Goal: Task Accomplishment & Management: Manage account settings

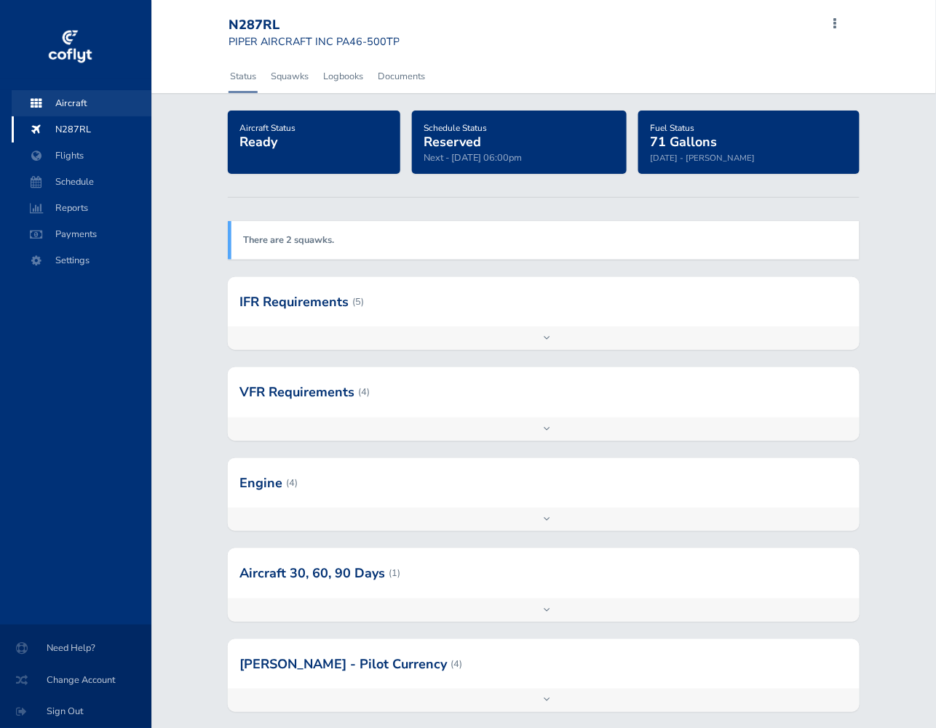
click at [80, 103] on span "Aircraft" at bounding box center [81, 103] width 111 height 26
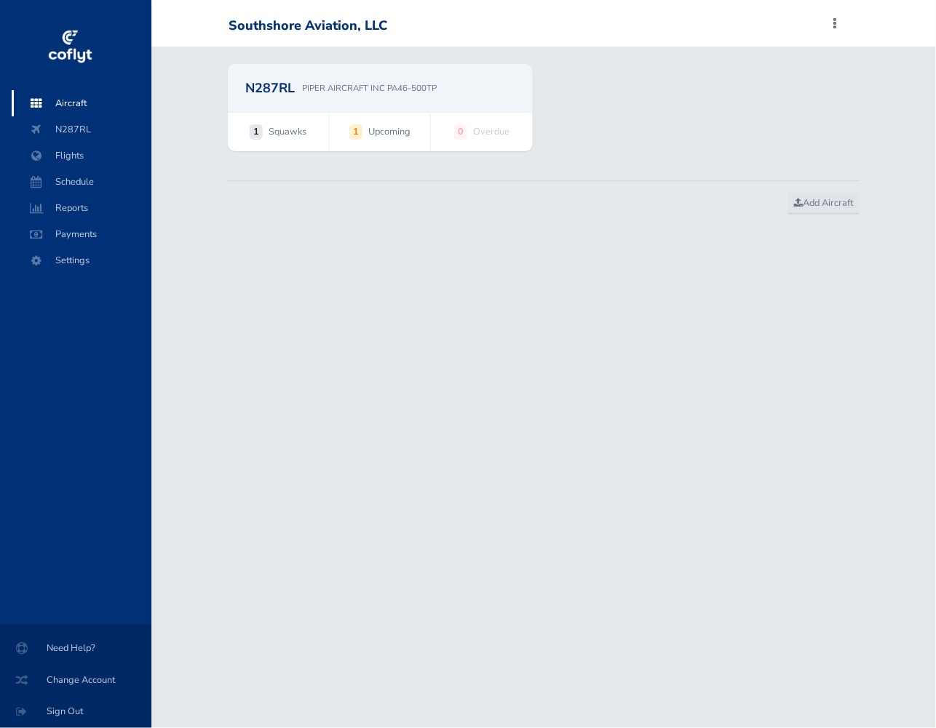
click at [330, 132] on span "1 Upcoming" at bounding box center [380, 132] width 101 height 38
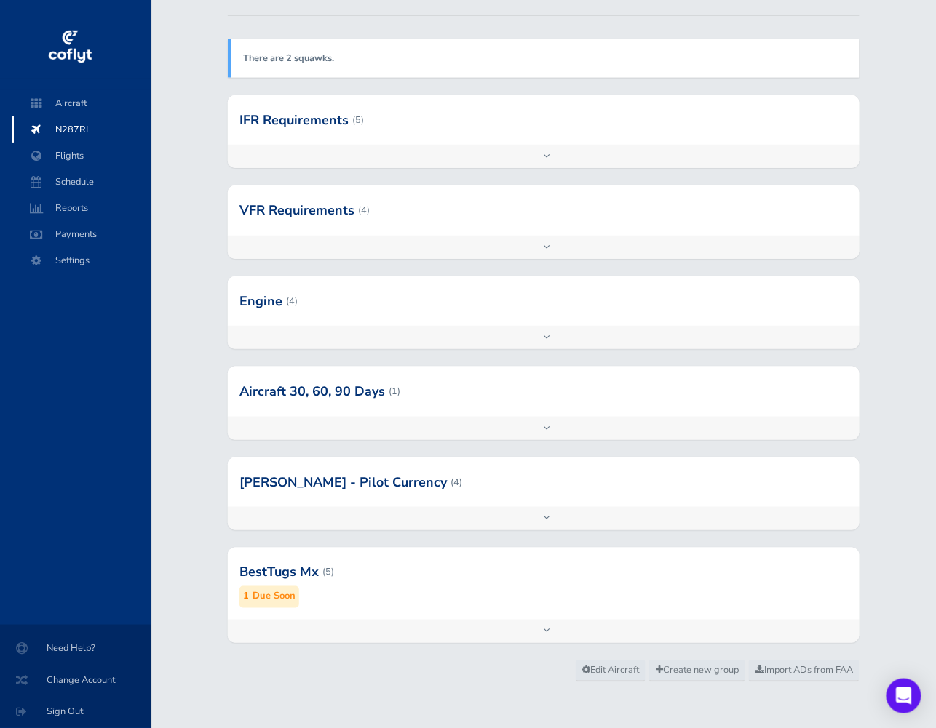
scroll to position [186, 0]
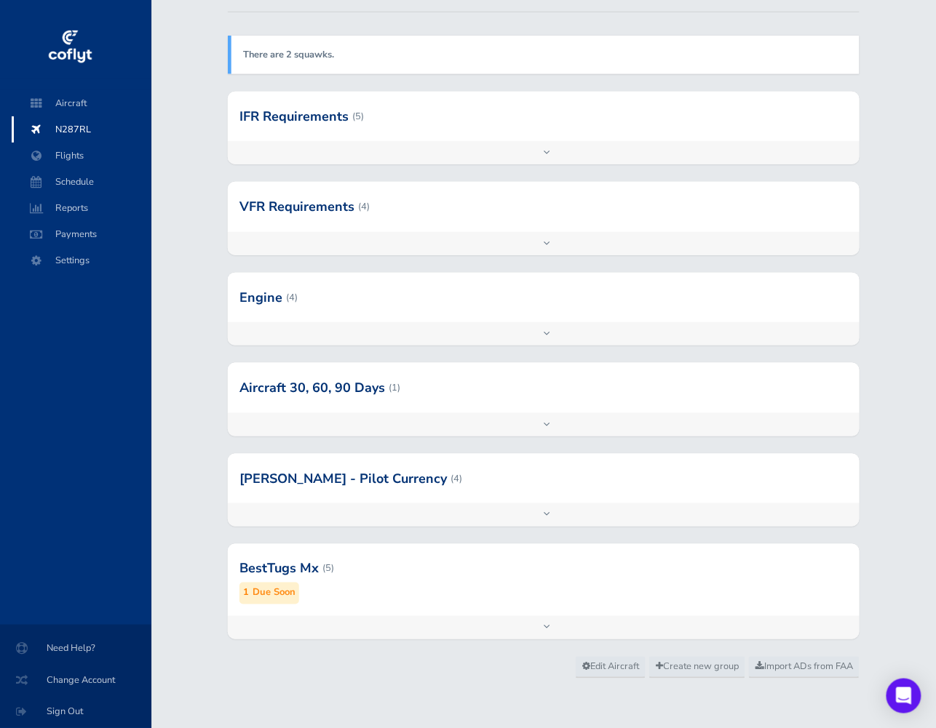
click at [424, 572] on div at bounding box center [544, 568] width 632 height 71
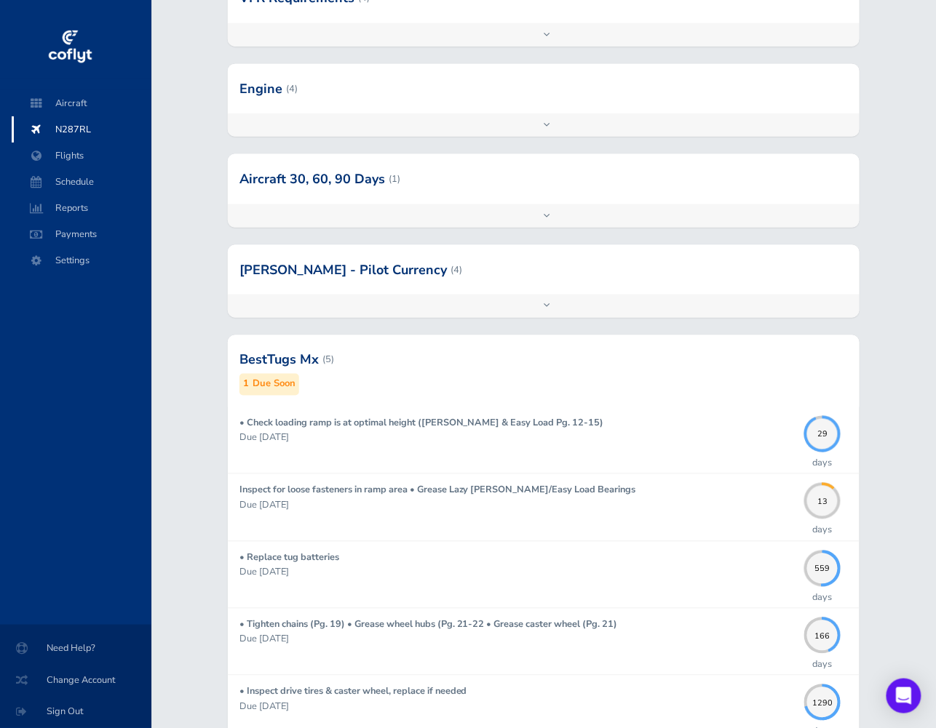
scroll to position [397, 0]
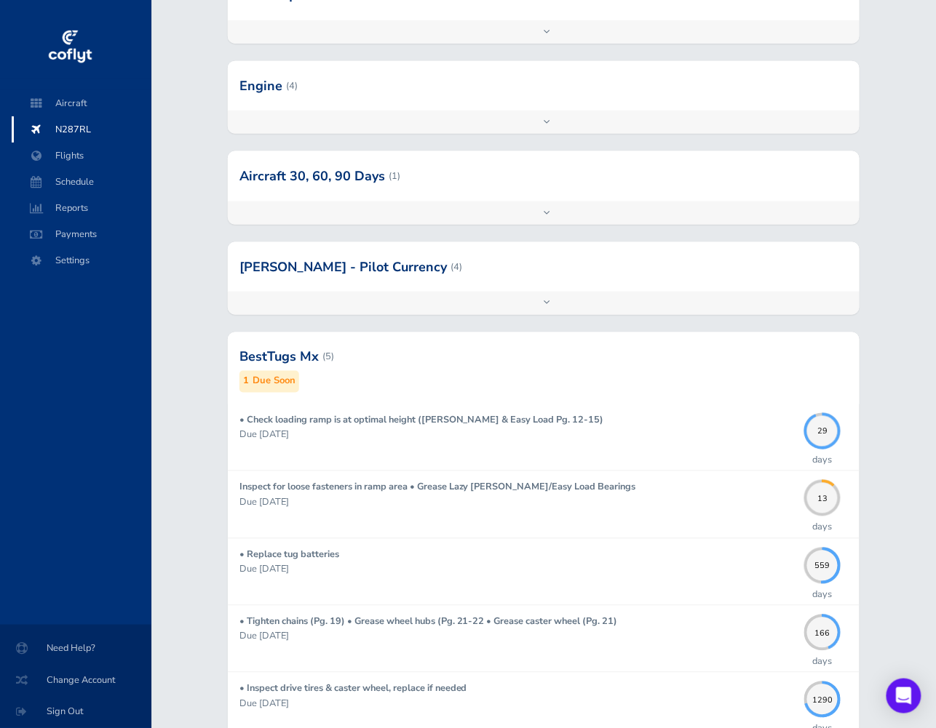
click at [357, 353] on div at bounding box center [544, 357] width 632 height 71
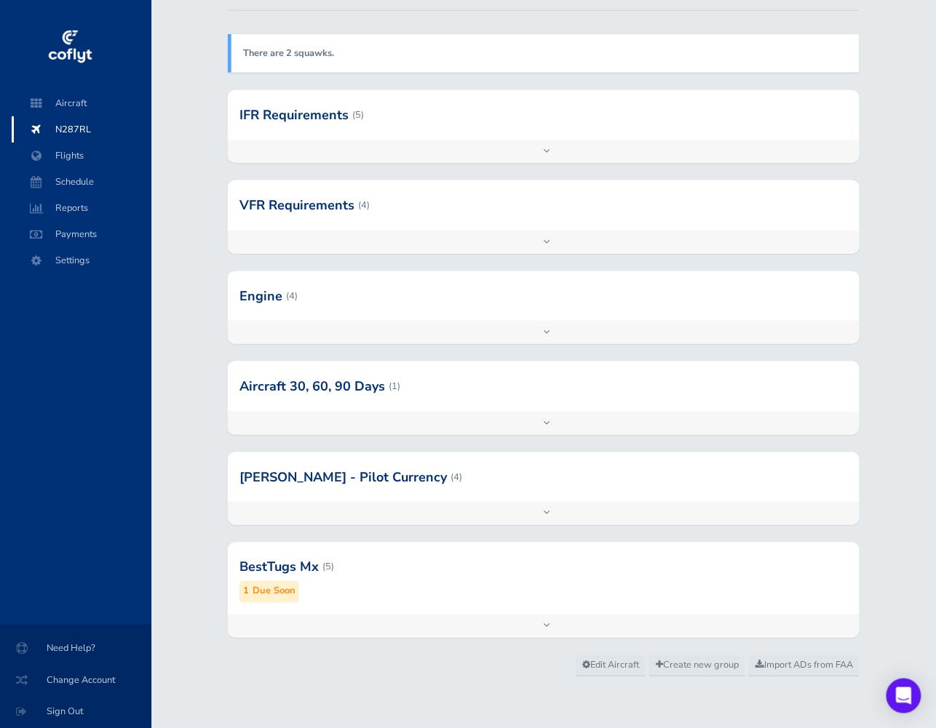
scroll to position [186, 0]
click at [295, 568] on div at bounding box center [544, 568] width 632 height 71
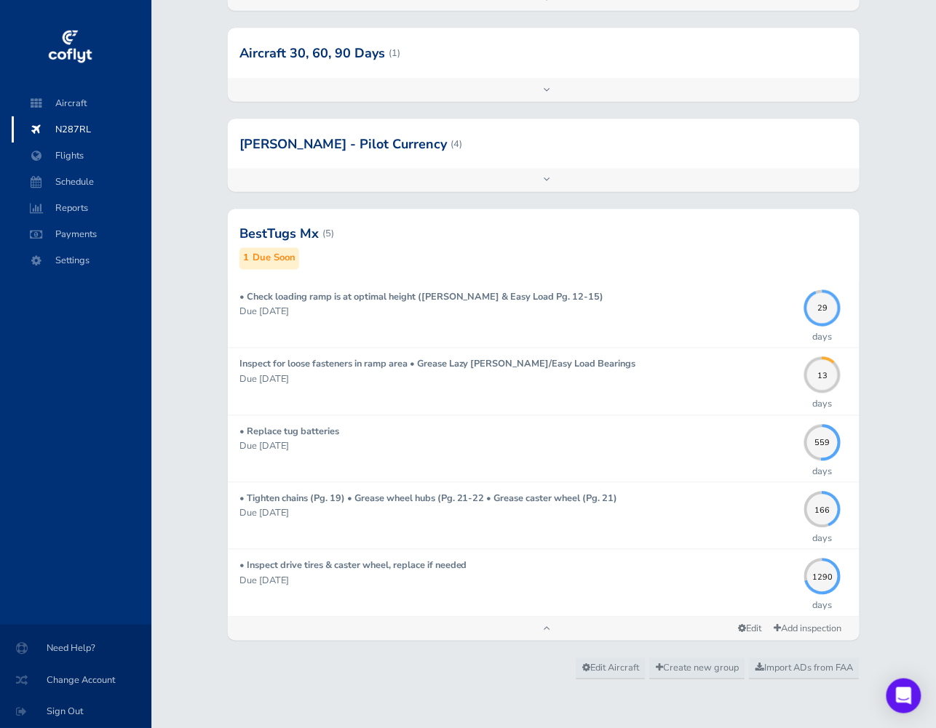
scroll to position [0, 0]
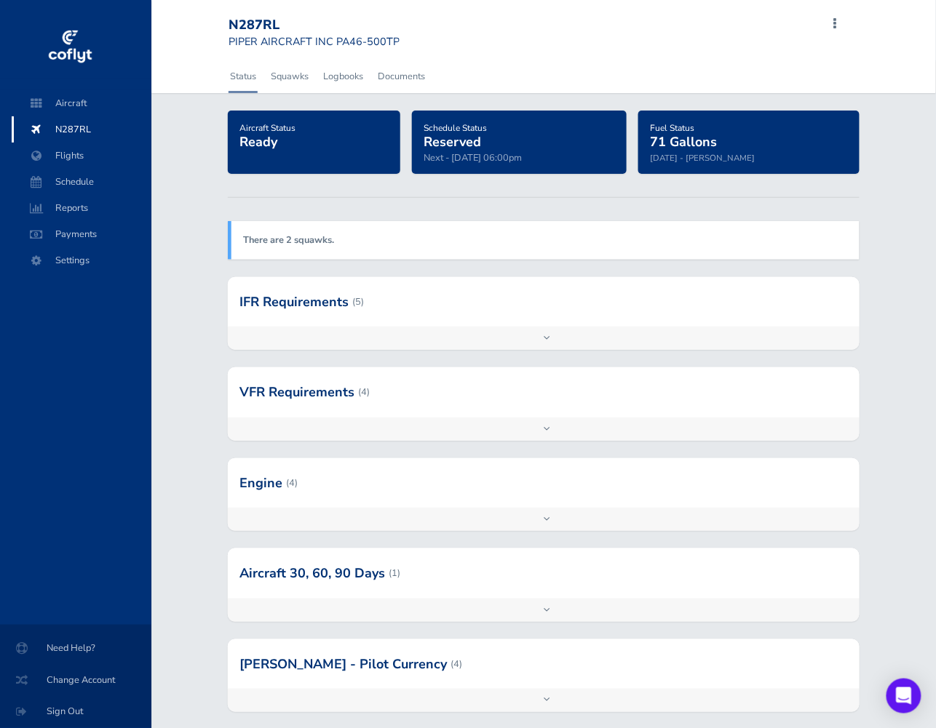
click at [329, 312] on div at bounding box center [544, 301] width 632 height 49
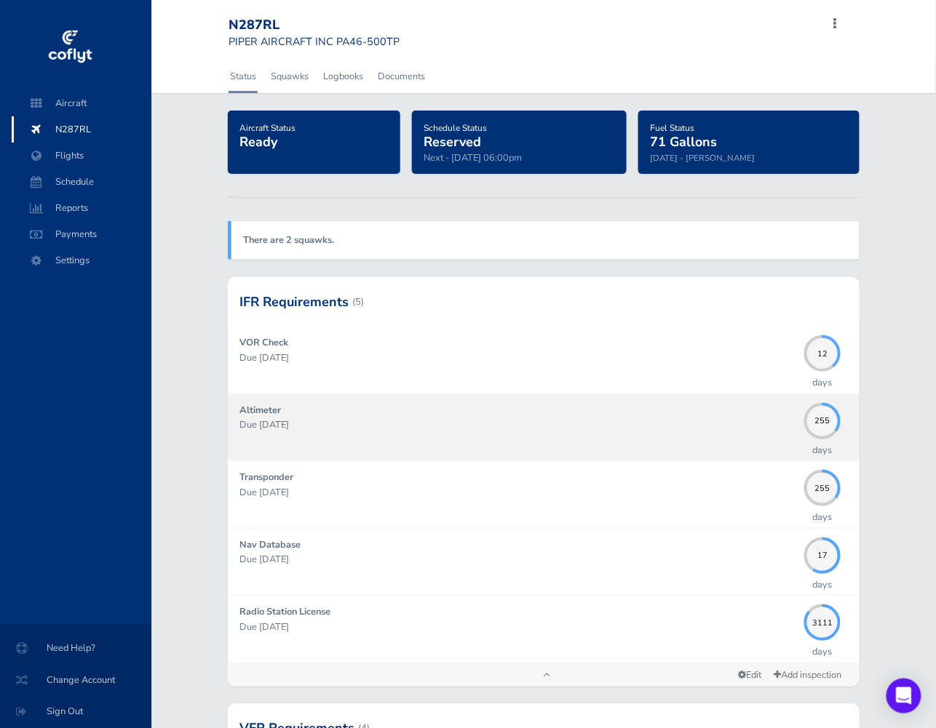
click at [403, 424] on p "Due 04/30/2026" at bounding box center [517, 425] width 557 height 15
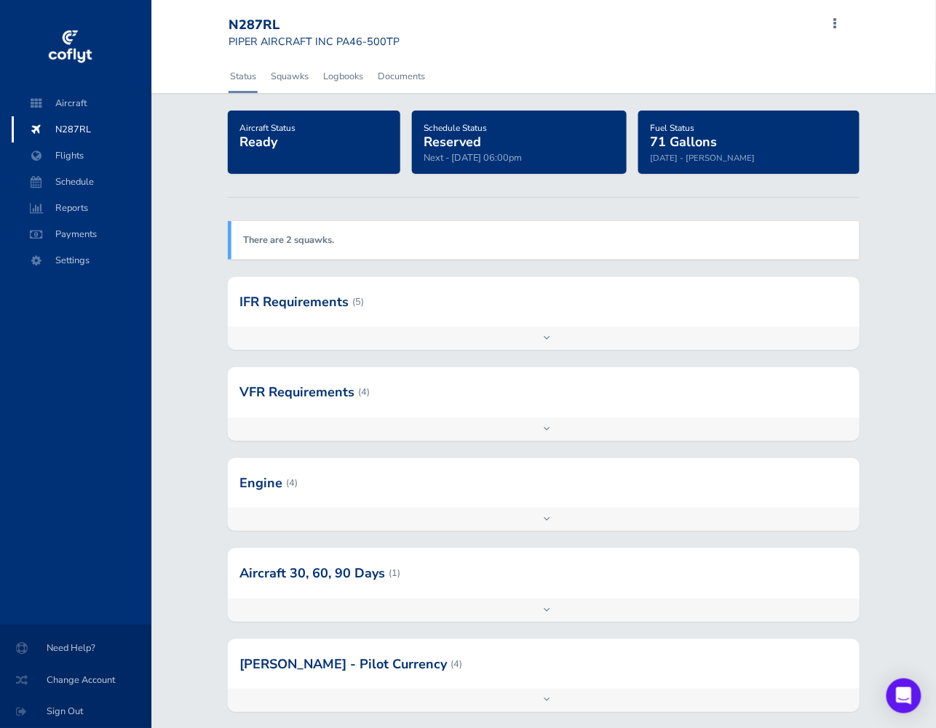
click at [408, 298] on div at bounding box center [544, 301] width 632 height 49
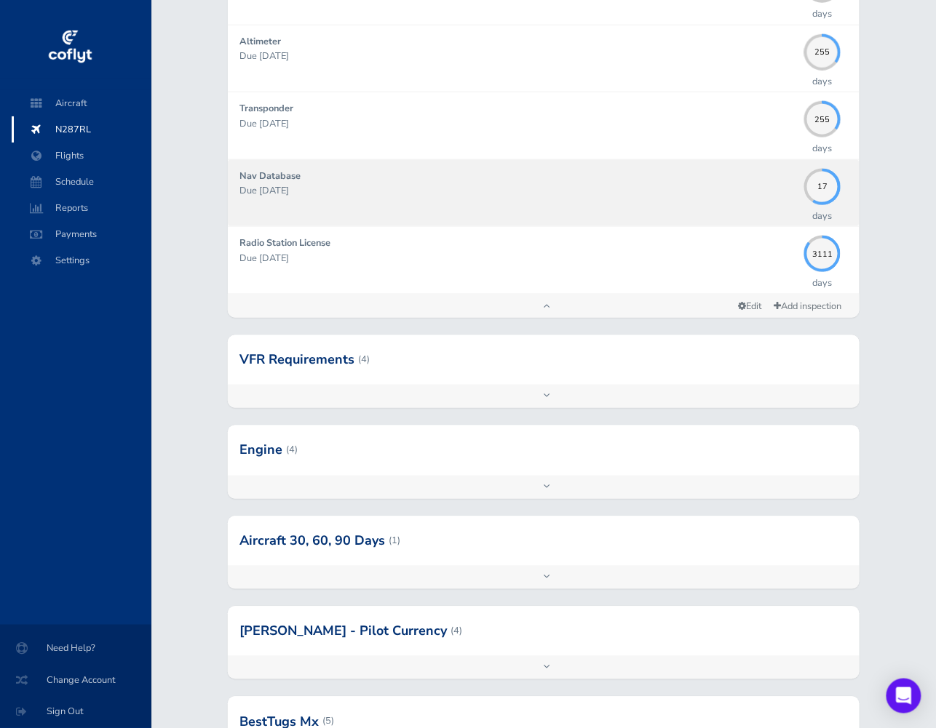
scroll to position [379, 0]
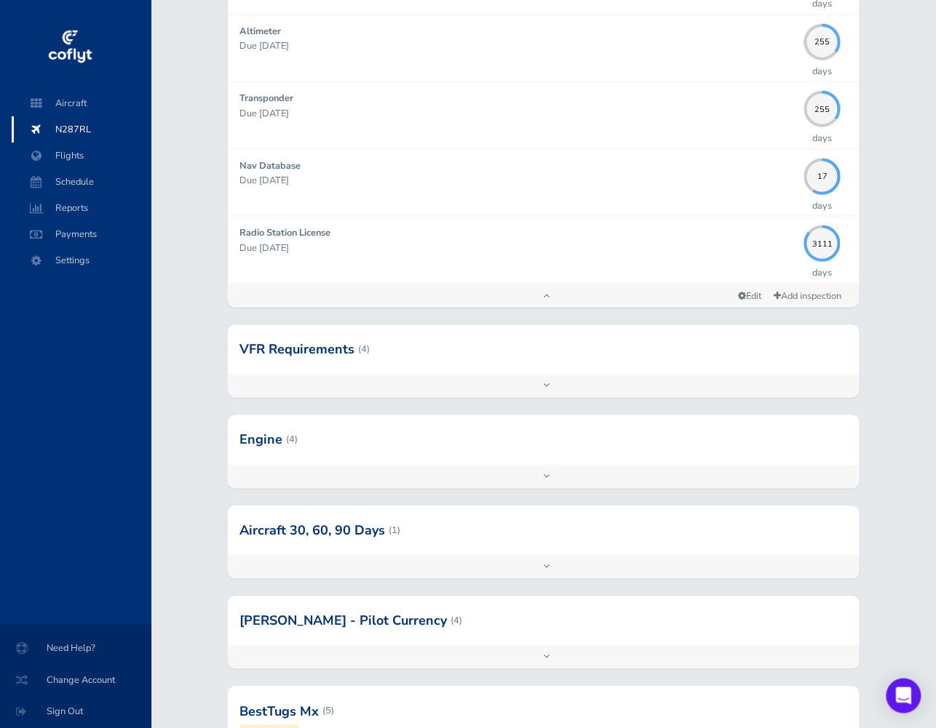
click at [525, 530] on div at bounding box center [544, 530] width 632 height 49
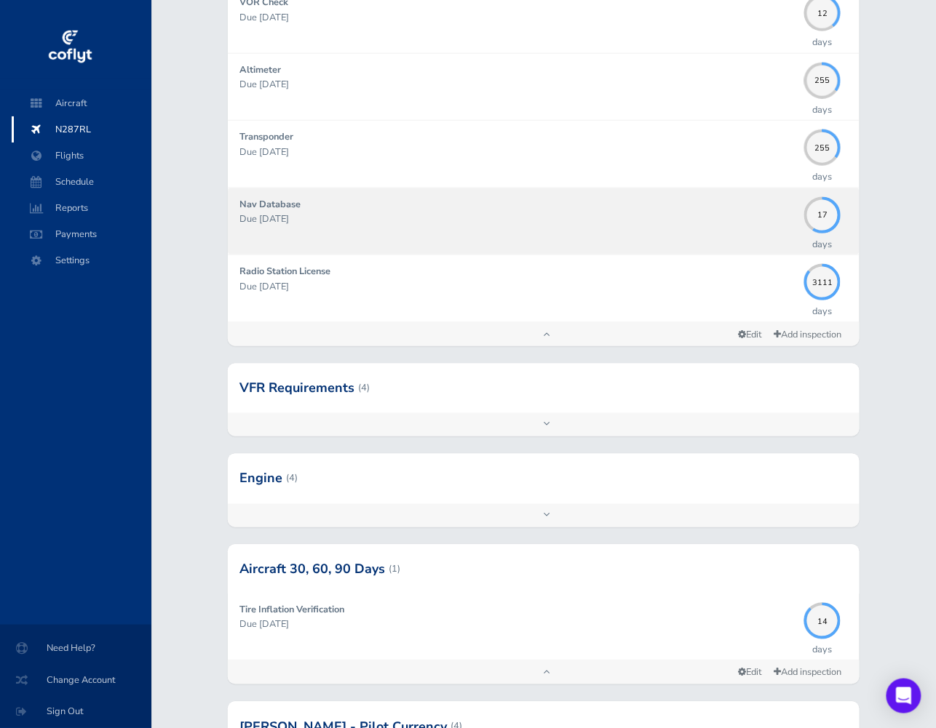
scroll to position [342, 0]
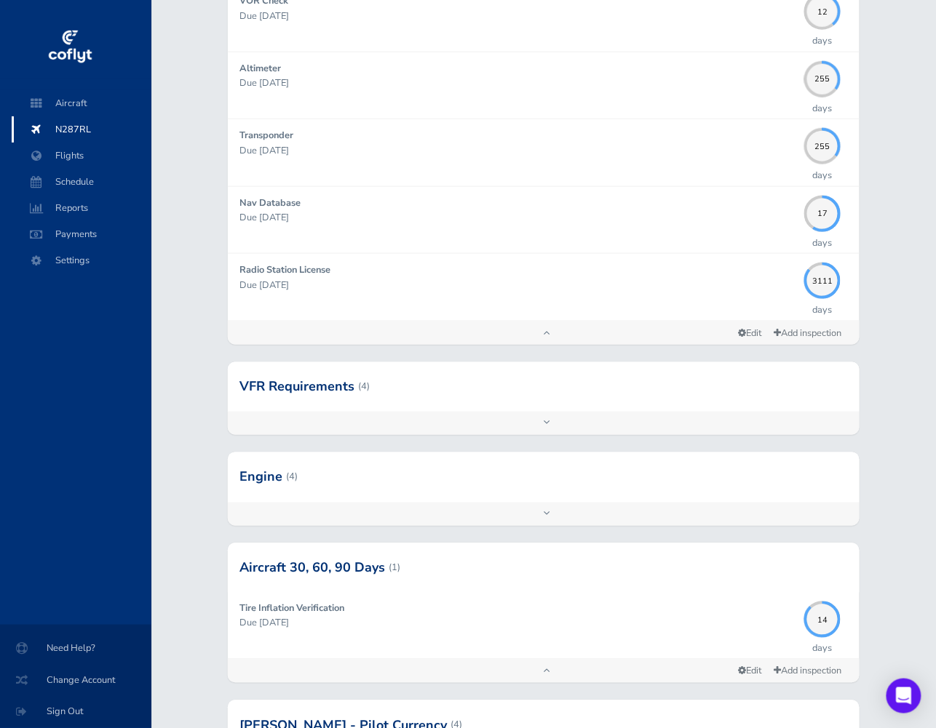
click at [552, 408] on div at bounding box center [544, 386] width 632 height 49
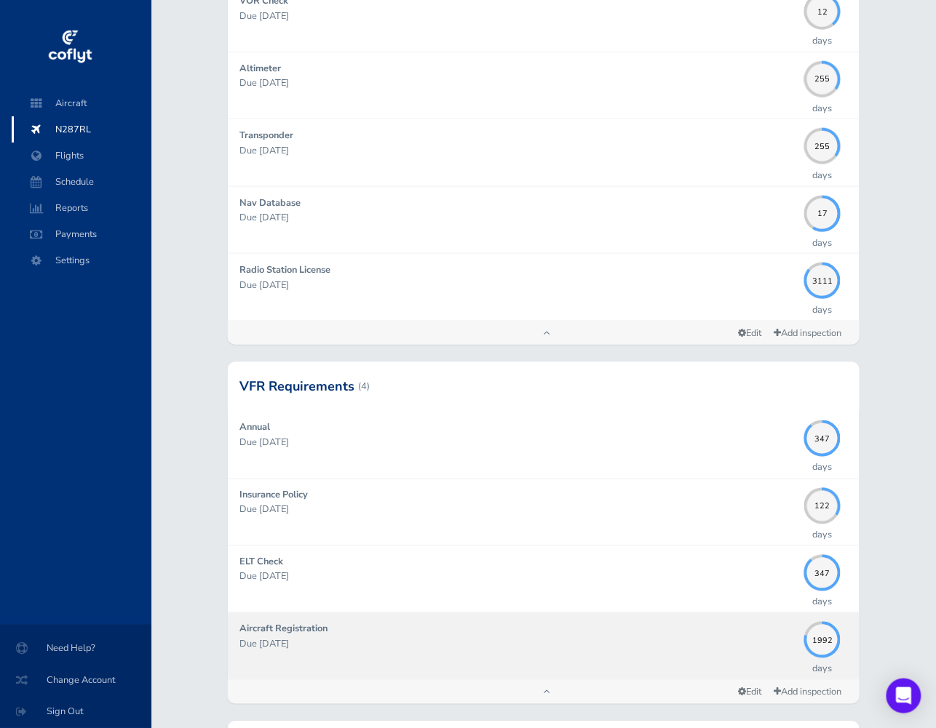
click at [555, 625] on div "Aircraft Registration Due 01/31/2031" at bounding box center [517, 646] width 557 height 49
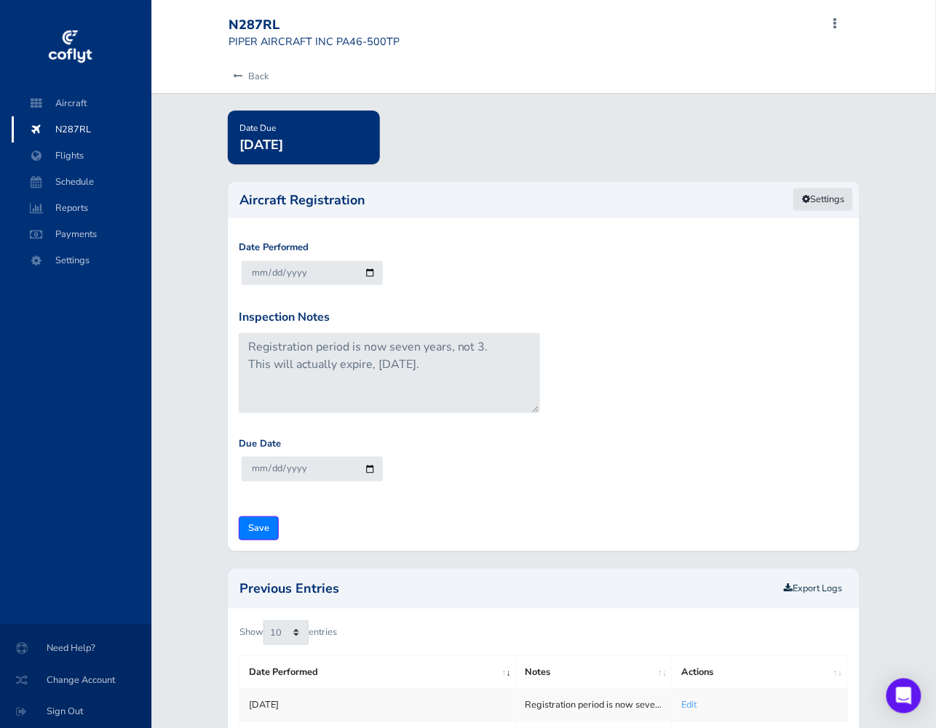
click at [833, 208] on link "Settings" at bounding box center [822, 200] width 61 height 24
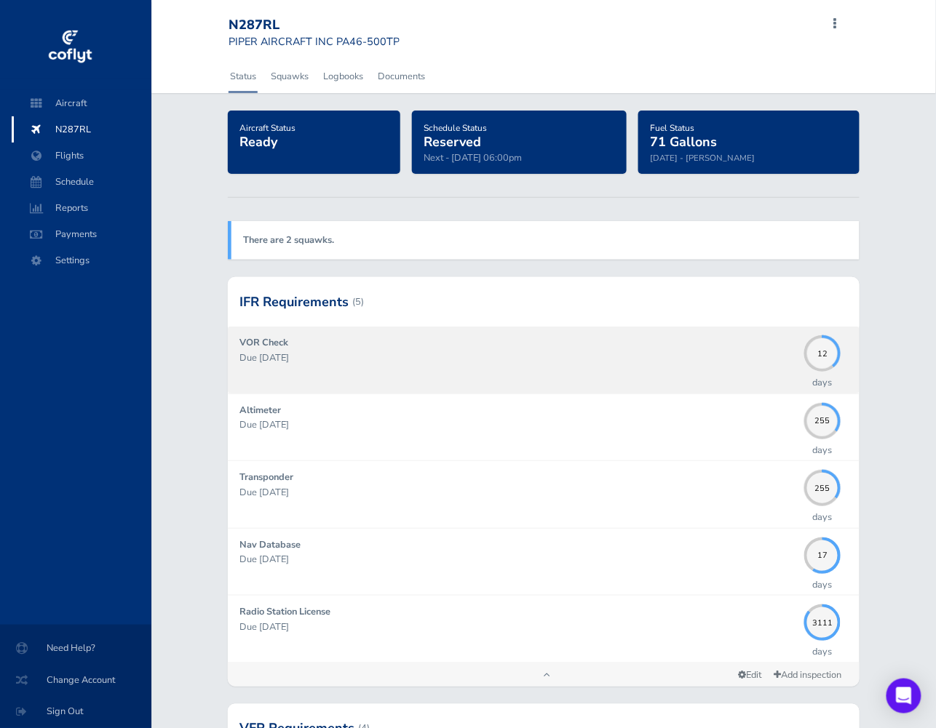
click at [436, 367] on div "VOR Check Due 08/30/2025" at bounding box center [517, 359] width 557 height 49
click at [388, 349] on div "VOR Check Due 08/30/2025" at bounding box center [517, 359] width 557 height 49
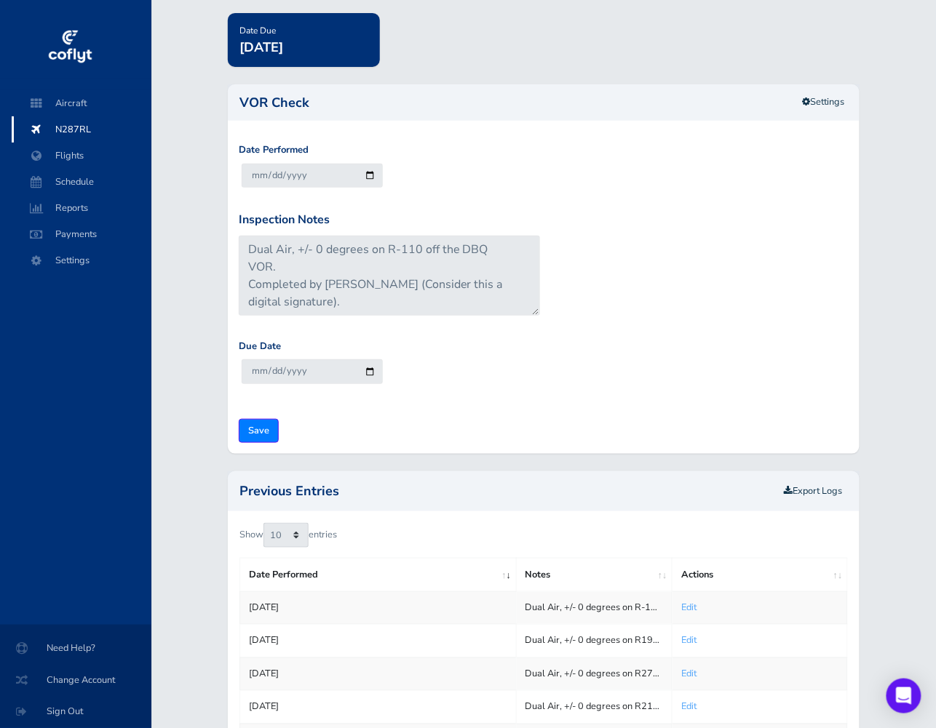
scroll to position [98, 0]
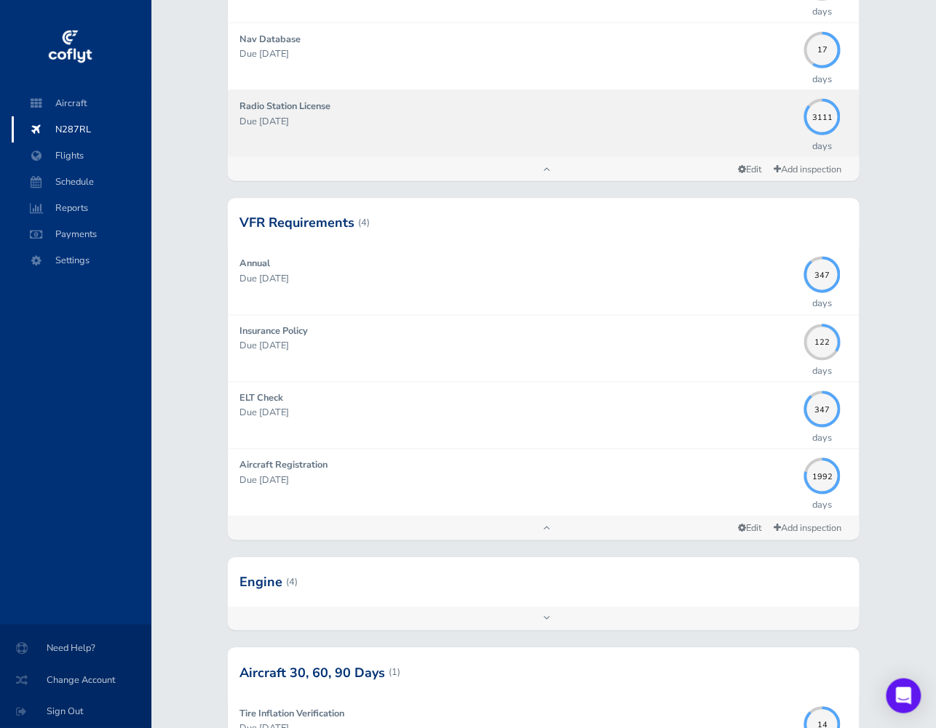
scroll to position [855, 0]
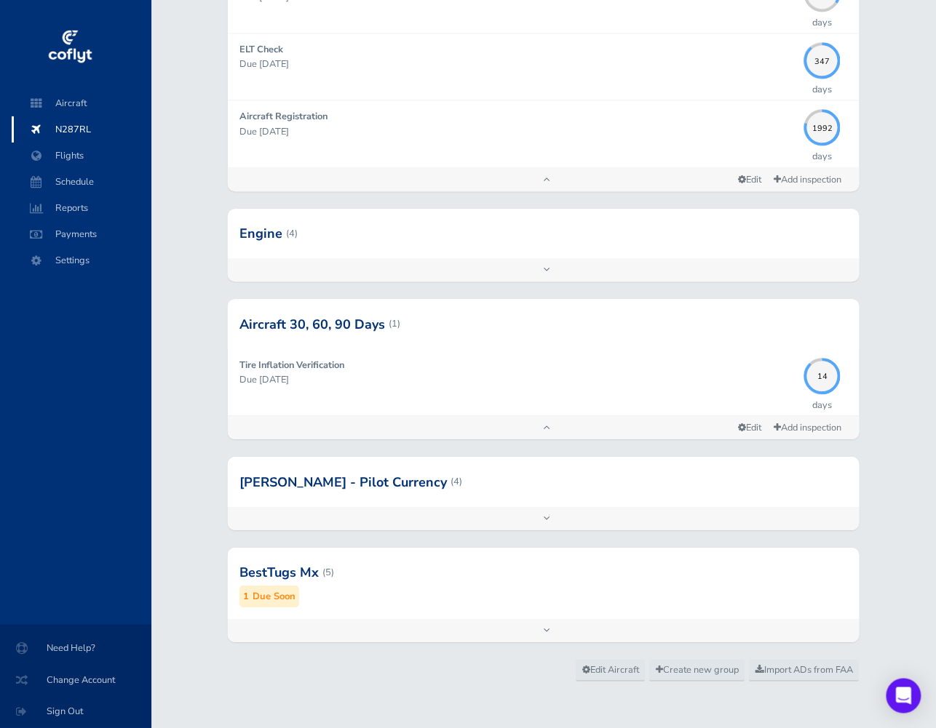
click at [413, 241] on div at bounding box center [544, 233] width 632 height 49
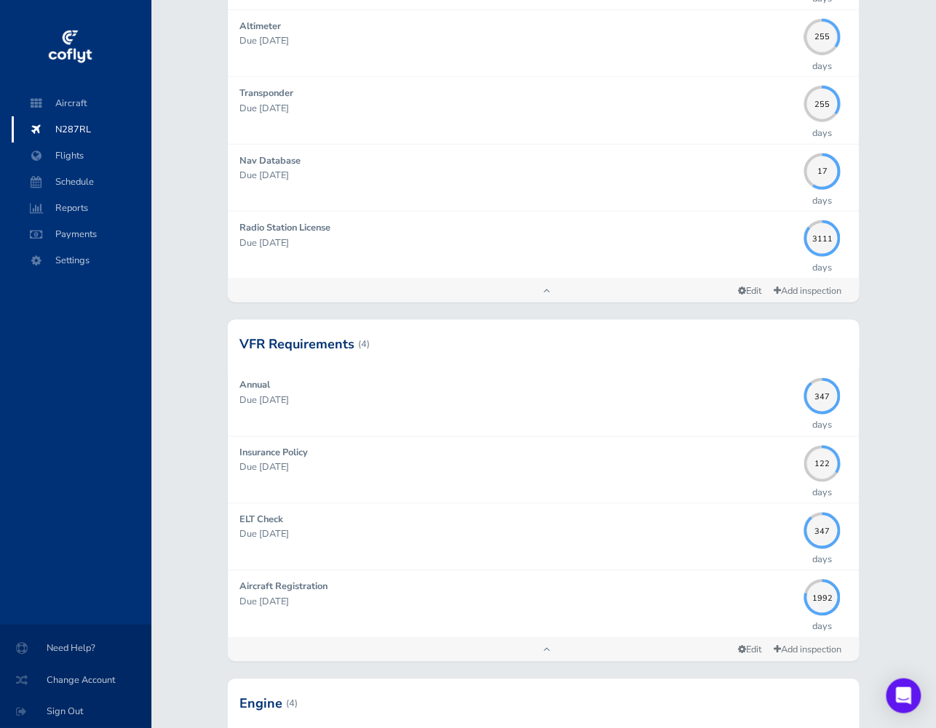
scroll to position [0, 0]
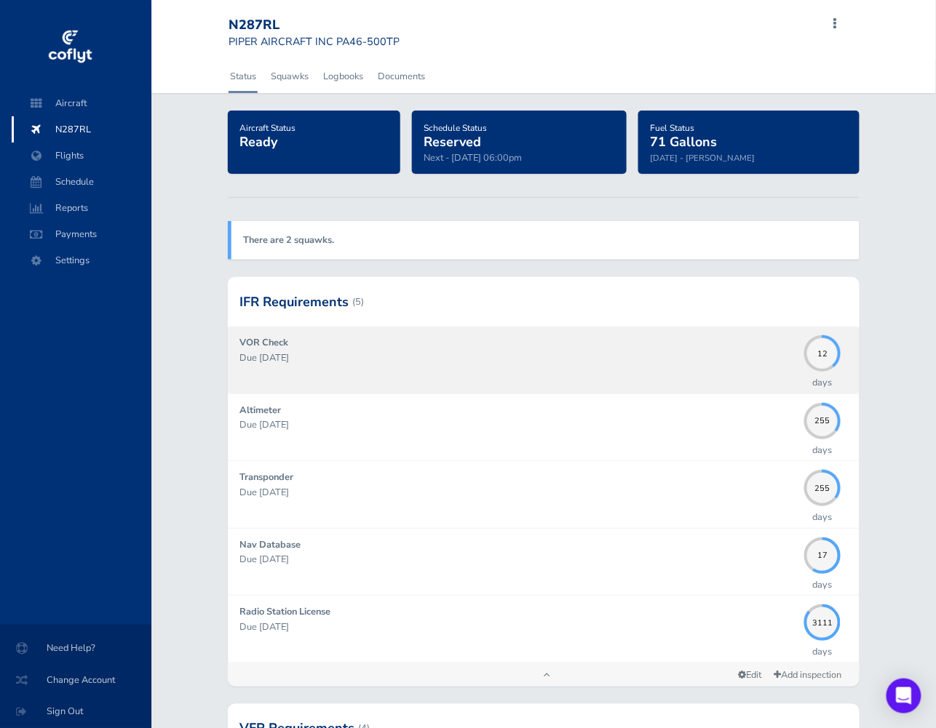
click at [462, 343] on div "VOR Check Due 08/30/2025" at bounding box center [517, 359] width 557 height 49
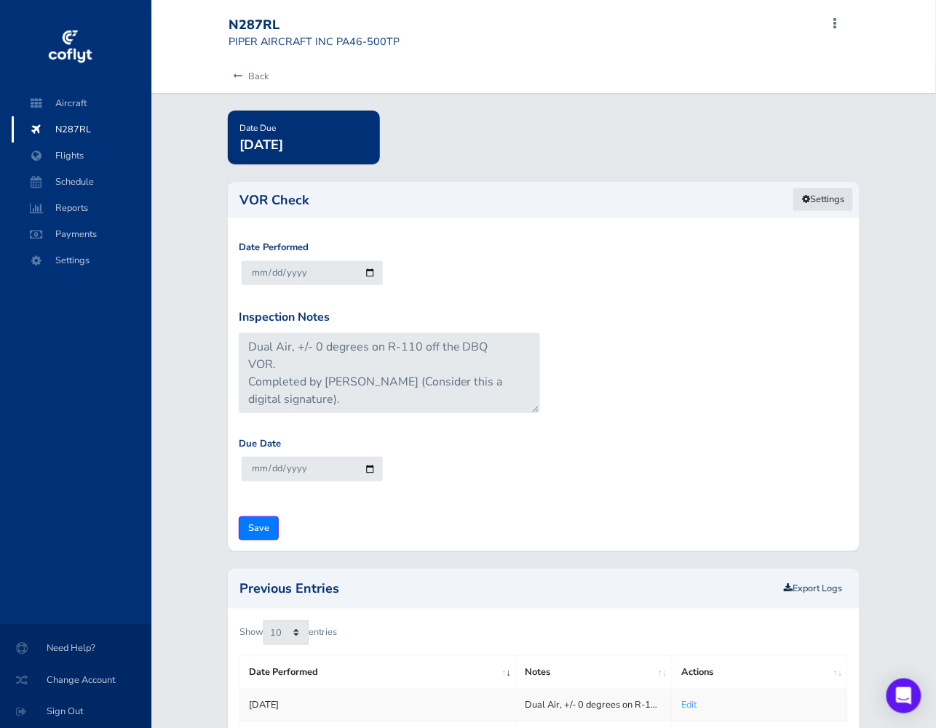
click at [819, 196] on link "Settings" at bounding box center [822, 200] width 61 height 24
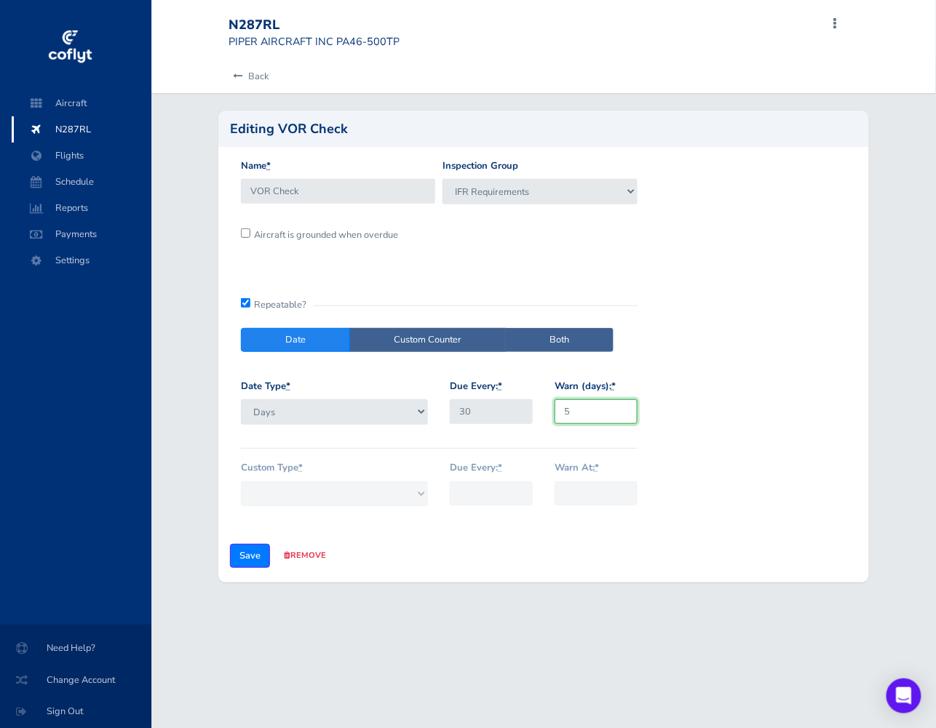
click at [603, 410] on input "5" at bounding box center [595, 411] width 83 height 24
